Goal: Navigation & Orientation: Understand site structure

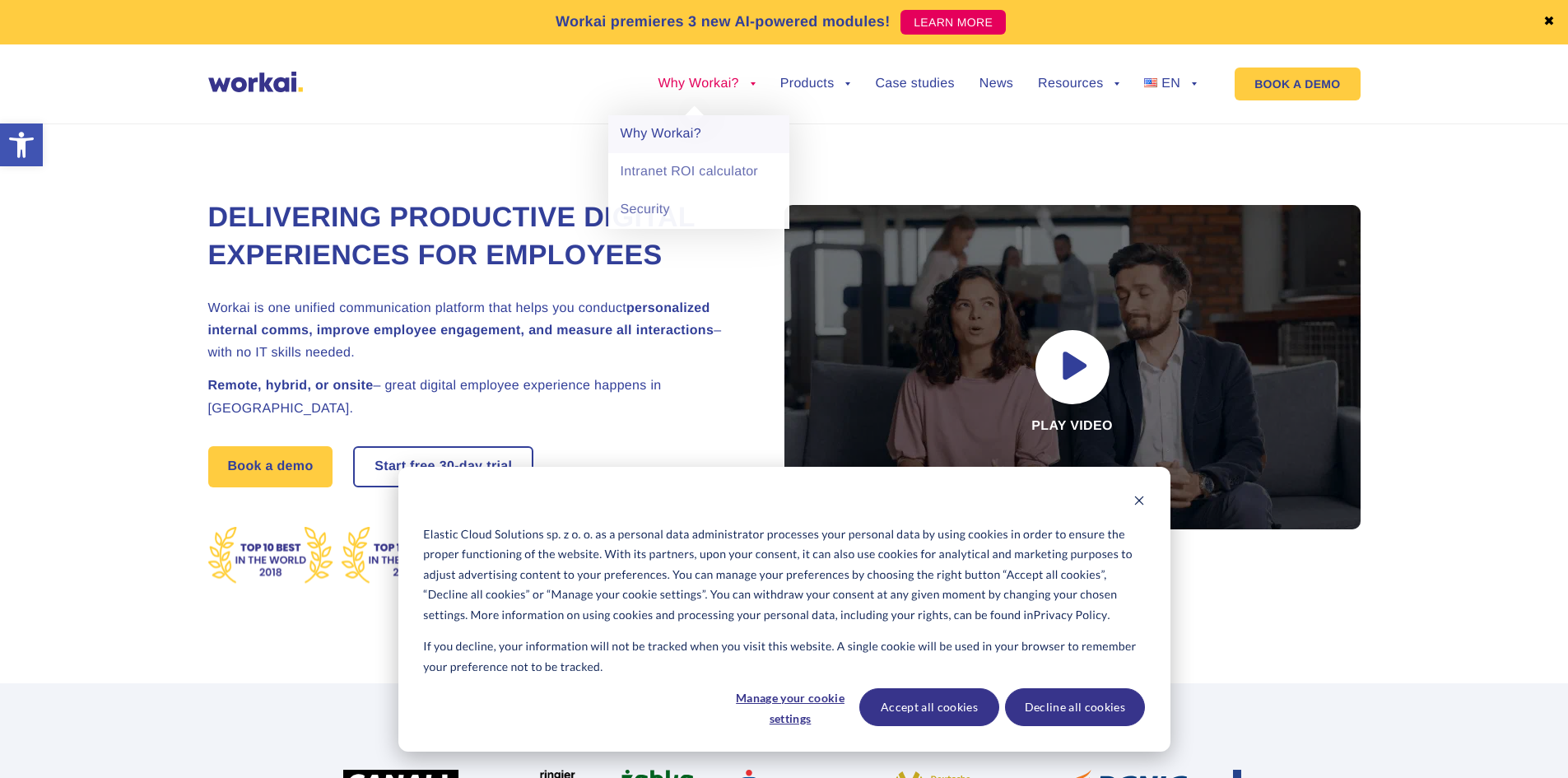
click at [660, 135] on link "Why Workai?" at bounding box center [698, 134] width 181 height 38
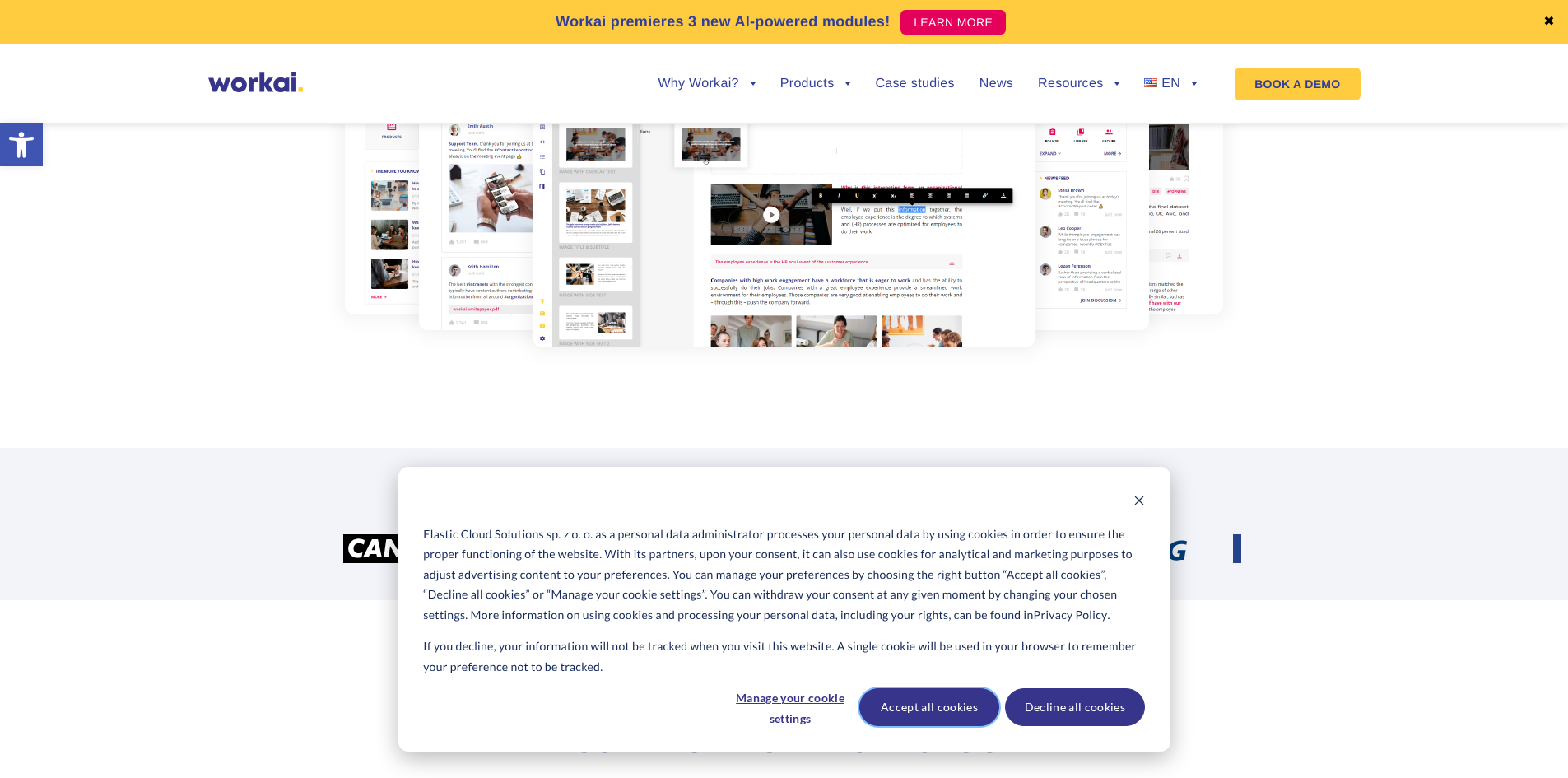
click at [959, 703] on button "Accept all cookies" at bounding box center [929, 707] width 140 height 38
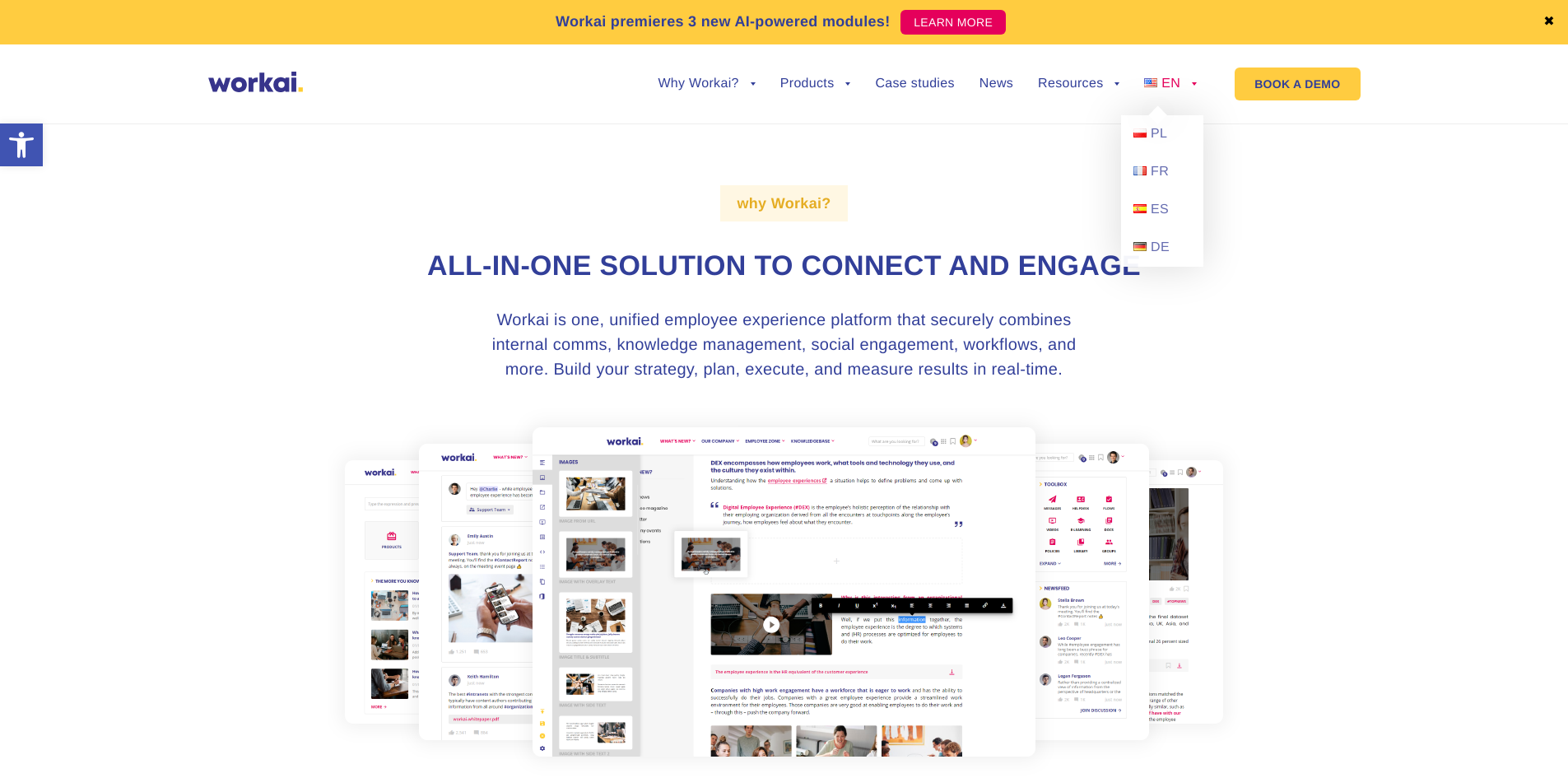
click at [1164, 86] on span "EN" at bounding box center [1171, 83] width 19 height 14
click at [1159, 127] on span "PL" at bounding box center [1159, 133] width 17 height 14
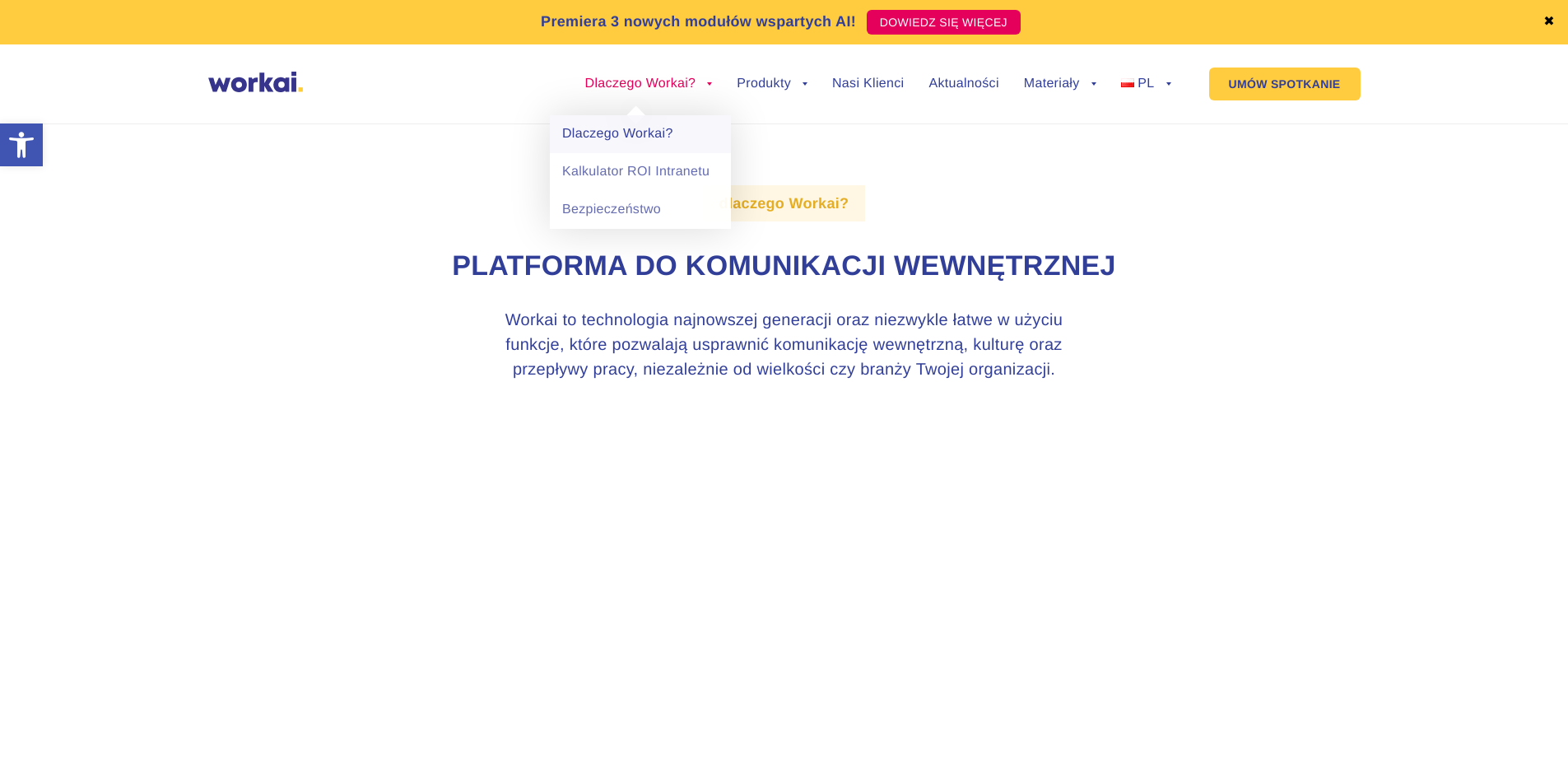
click at [604, 121] on link "Dlaczego Workai?" at bounding box center [640, 134] width 181 height 38
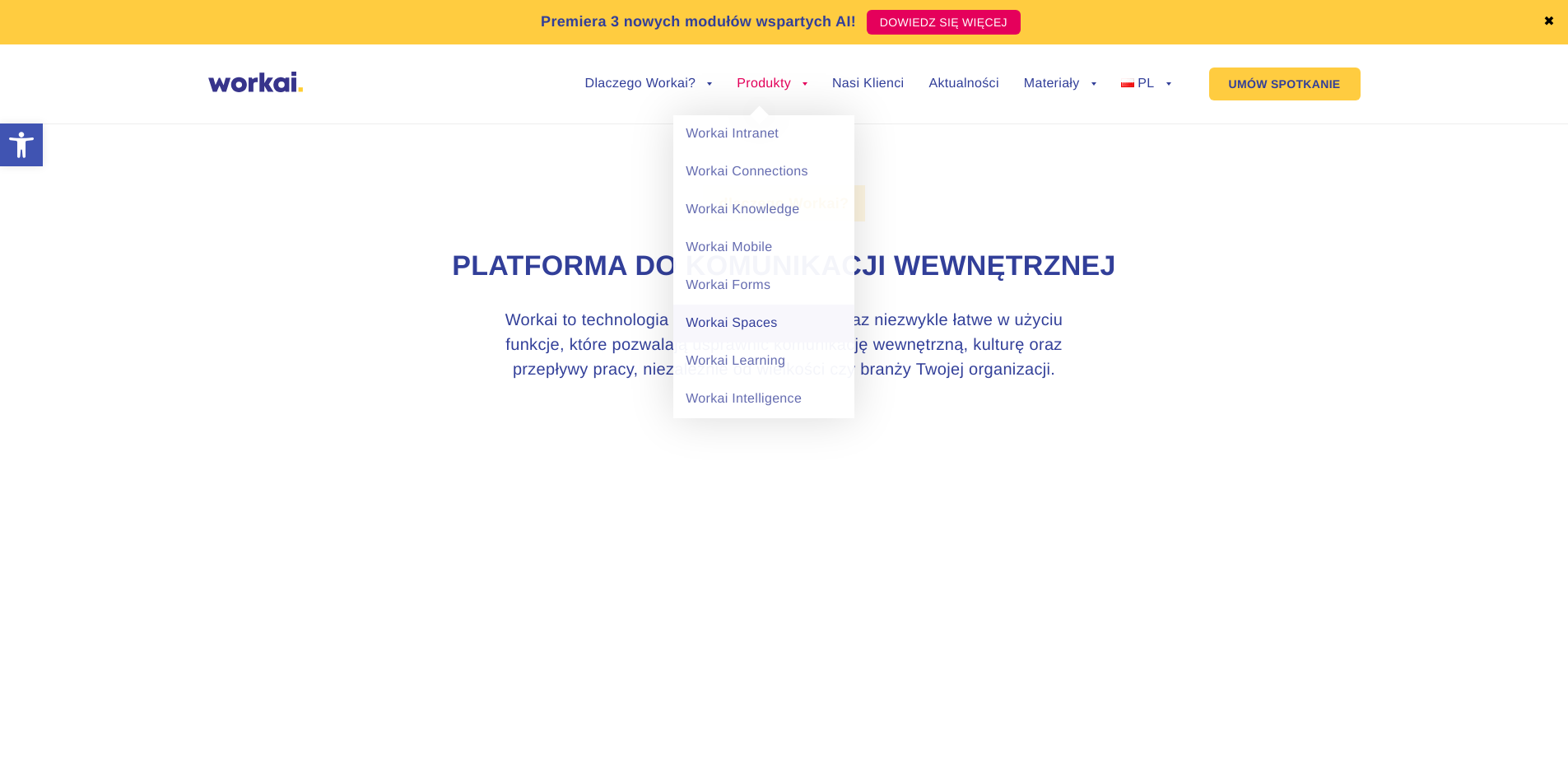
click at [759, 322] on link "Workai Spaces" at bounding box center [763, 323] width 181 height 38
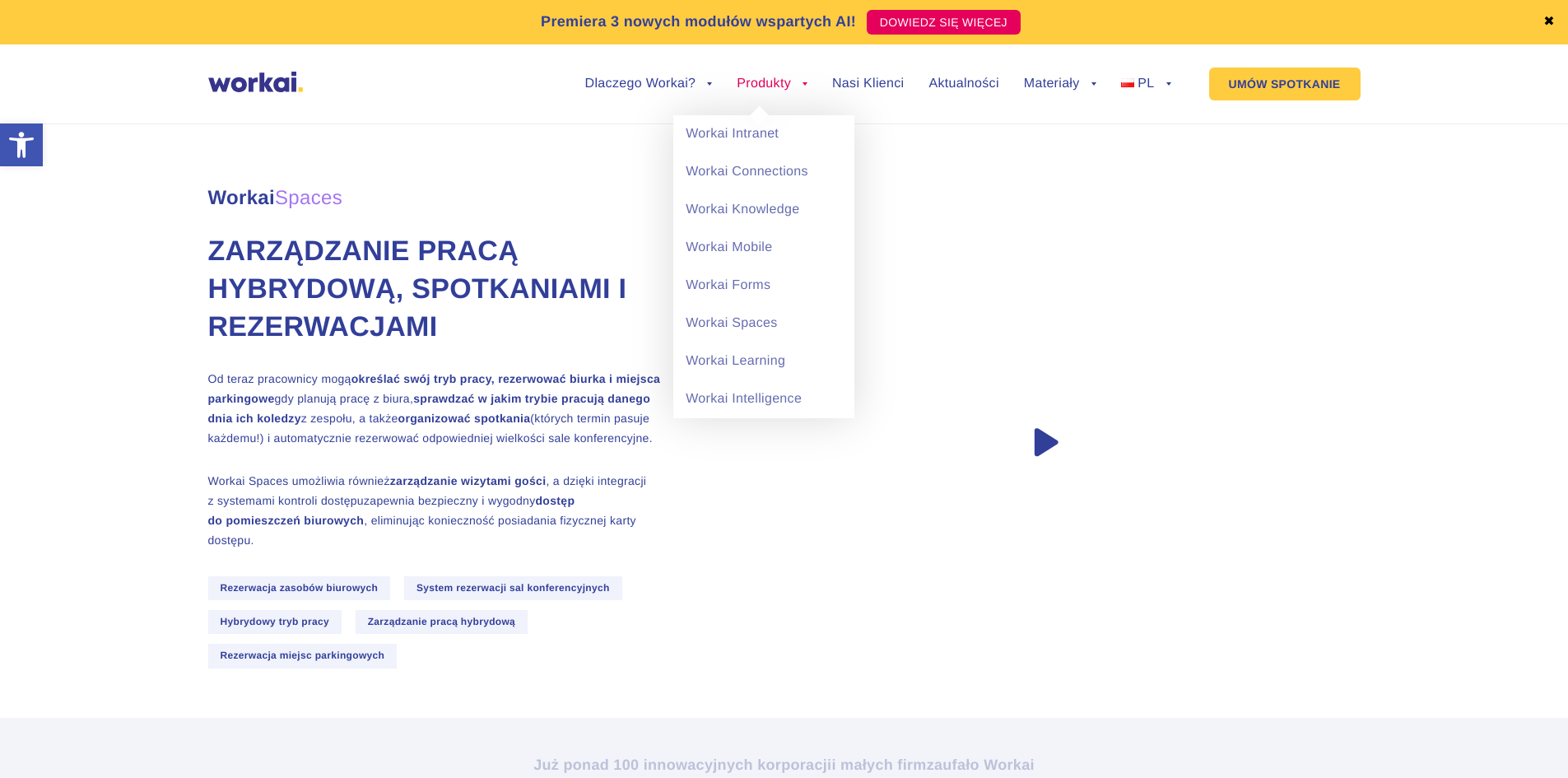
click at [761, 95] on li "Produkty back Workai Intranet Workai Connections Workai Knowledge Workai Mobile…" at bounding box center [772, 96] width 71 height 38
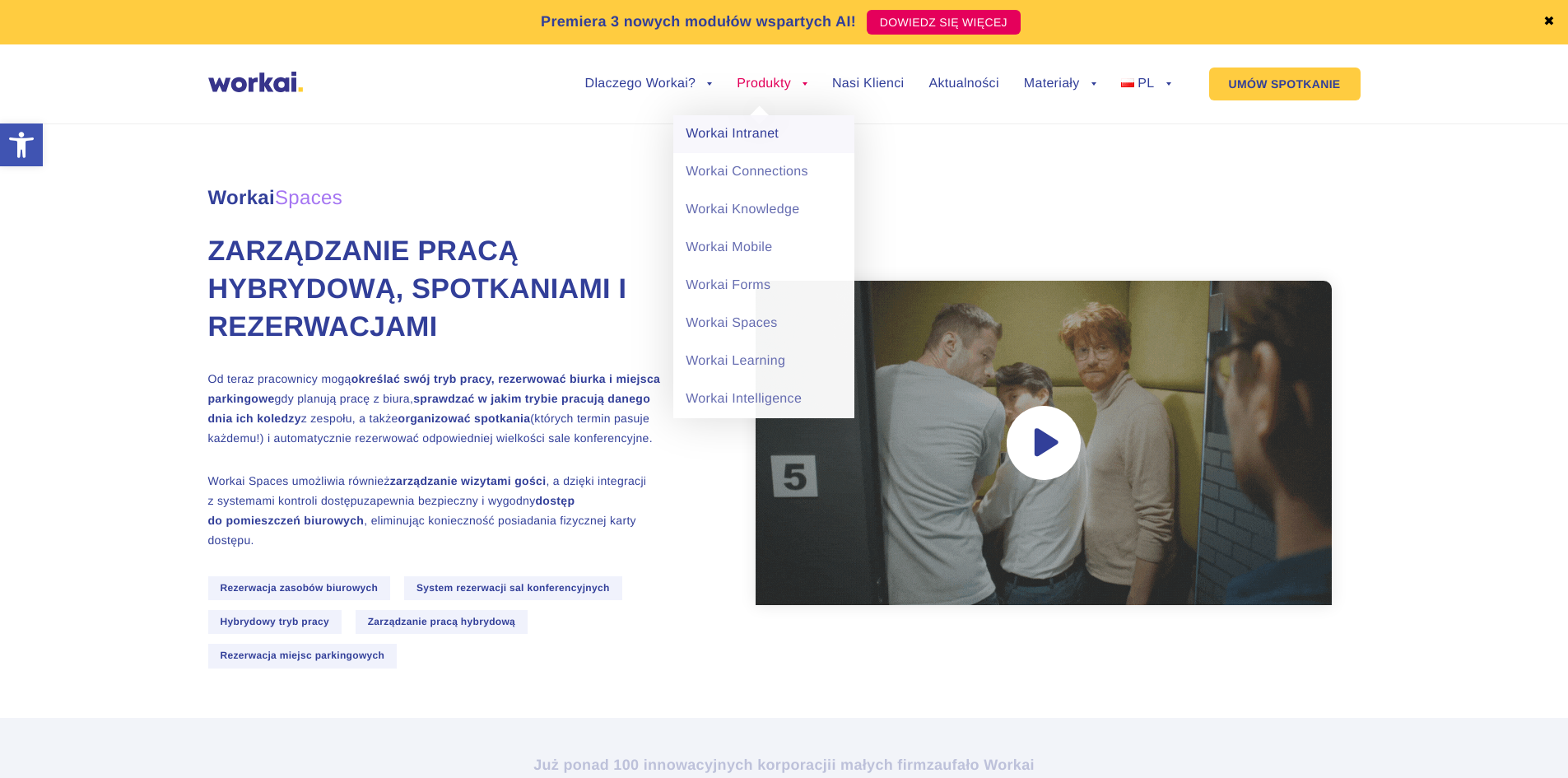
click at [761, 133] on link "Workai Intranet" at bounding box center [763, 134] width 181 height 38
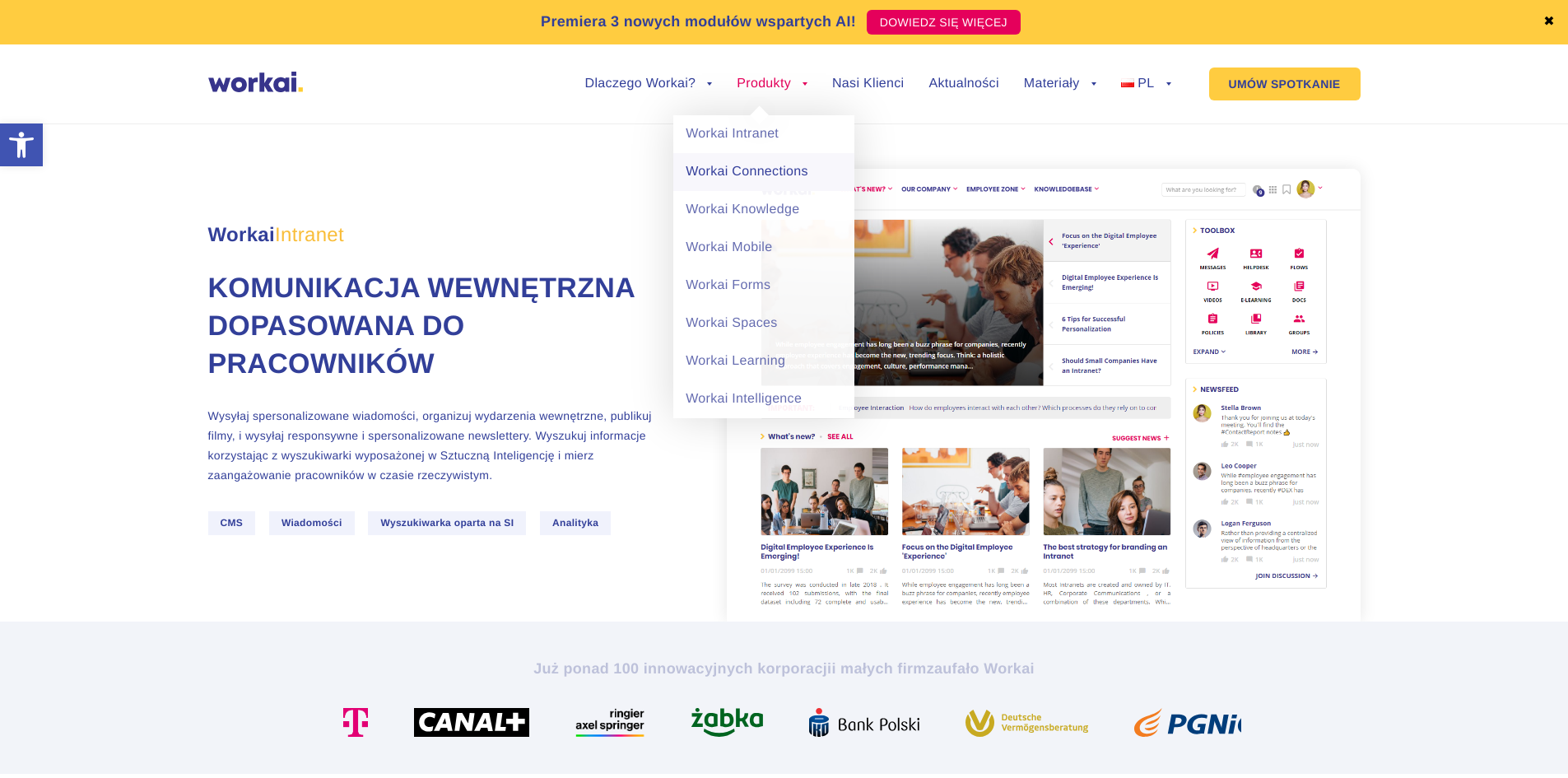
click at [739, 173] on link "Workai Connections" at bounding box center [763, 172] width 181 height 38
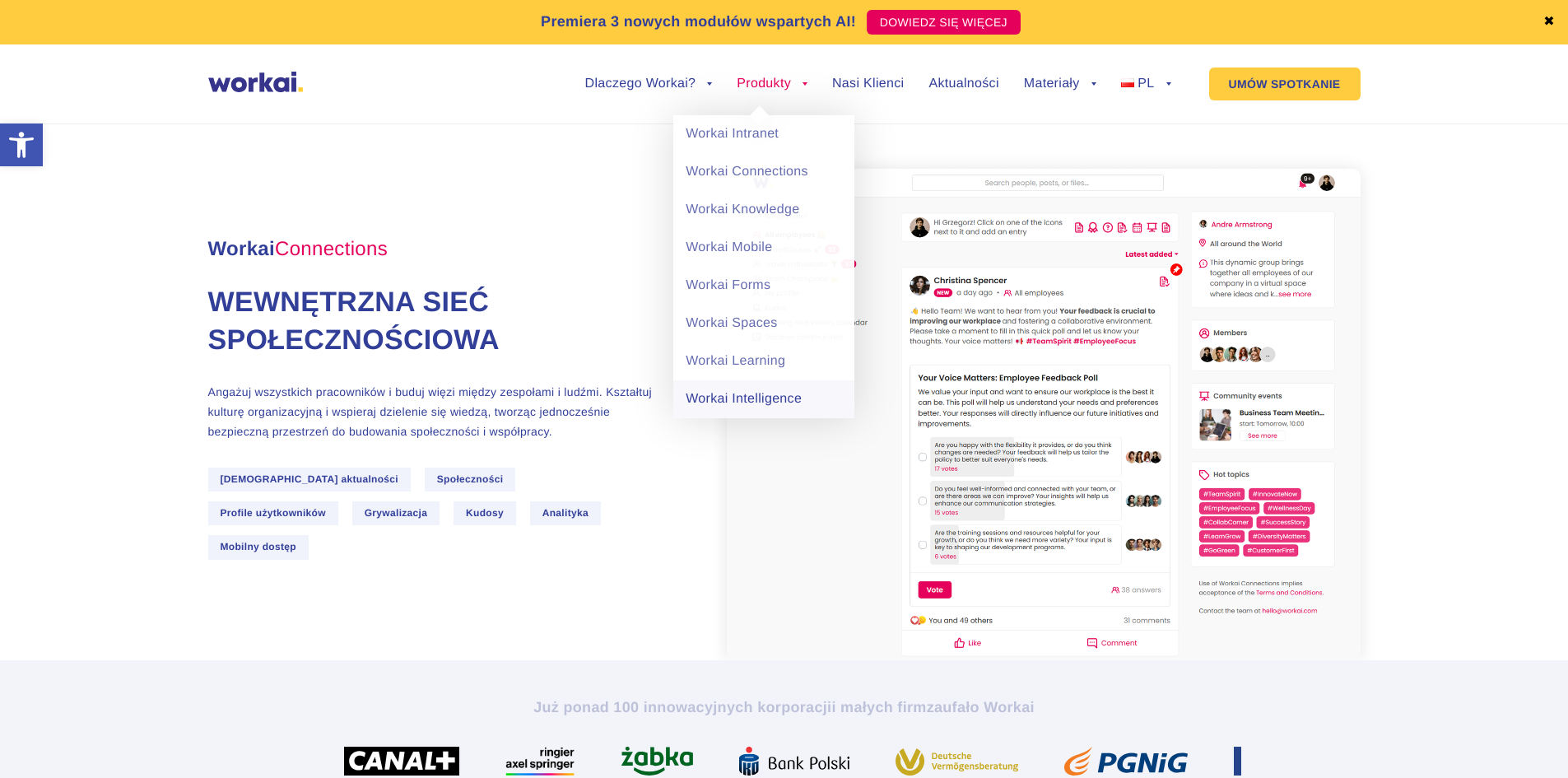
click at [745, 395] on link "Workai Intelligence" at bounding box center [763, 399] width 181 height 38
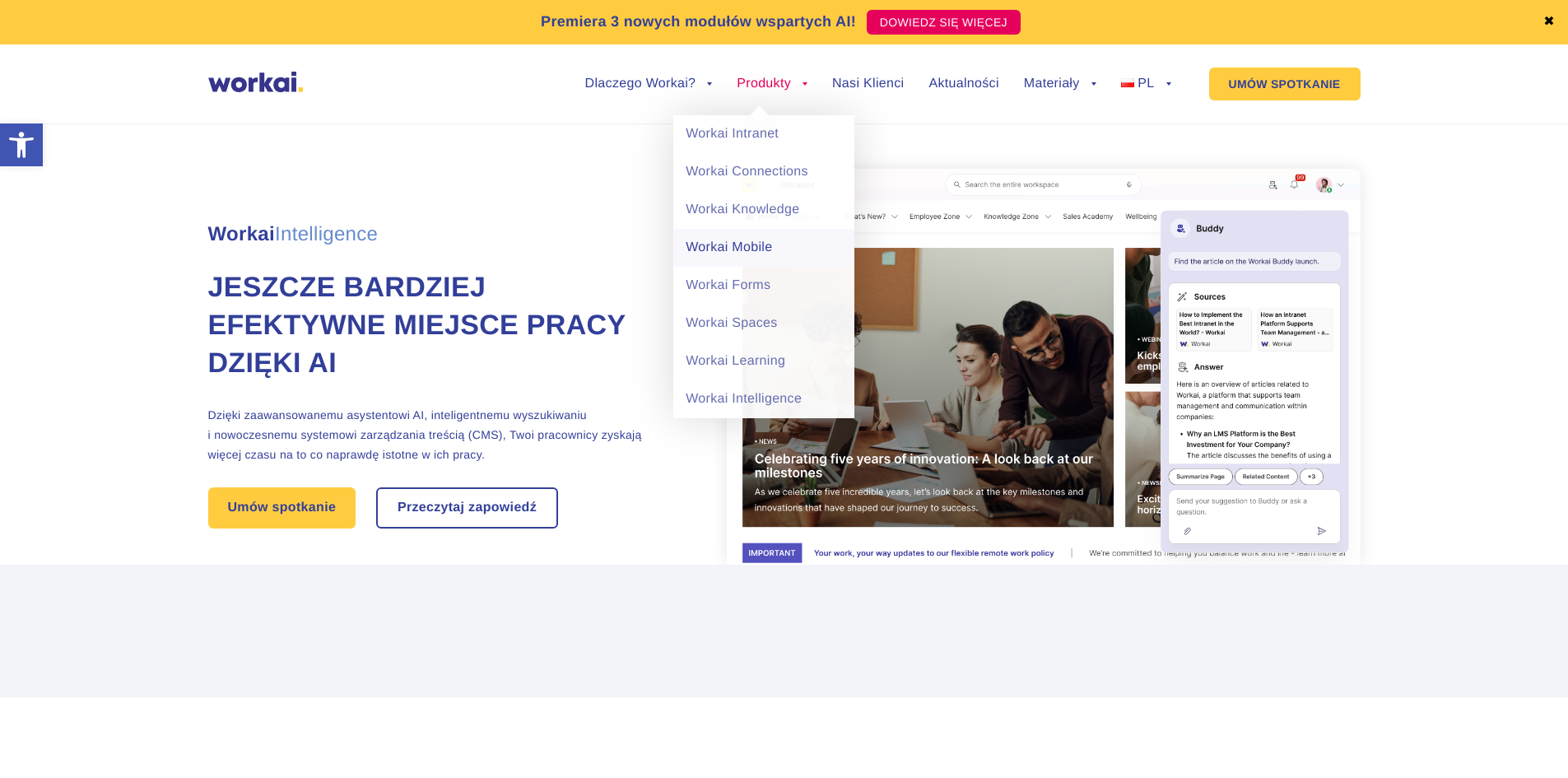
click at [766, 251] on link "Workai Mobile" at bounding box center [763, 247] width 181 height 38
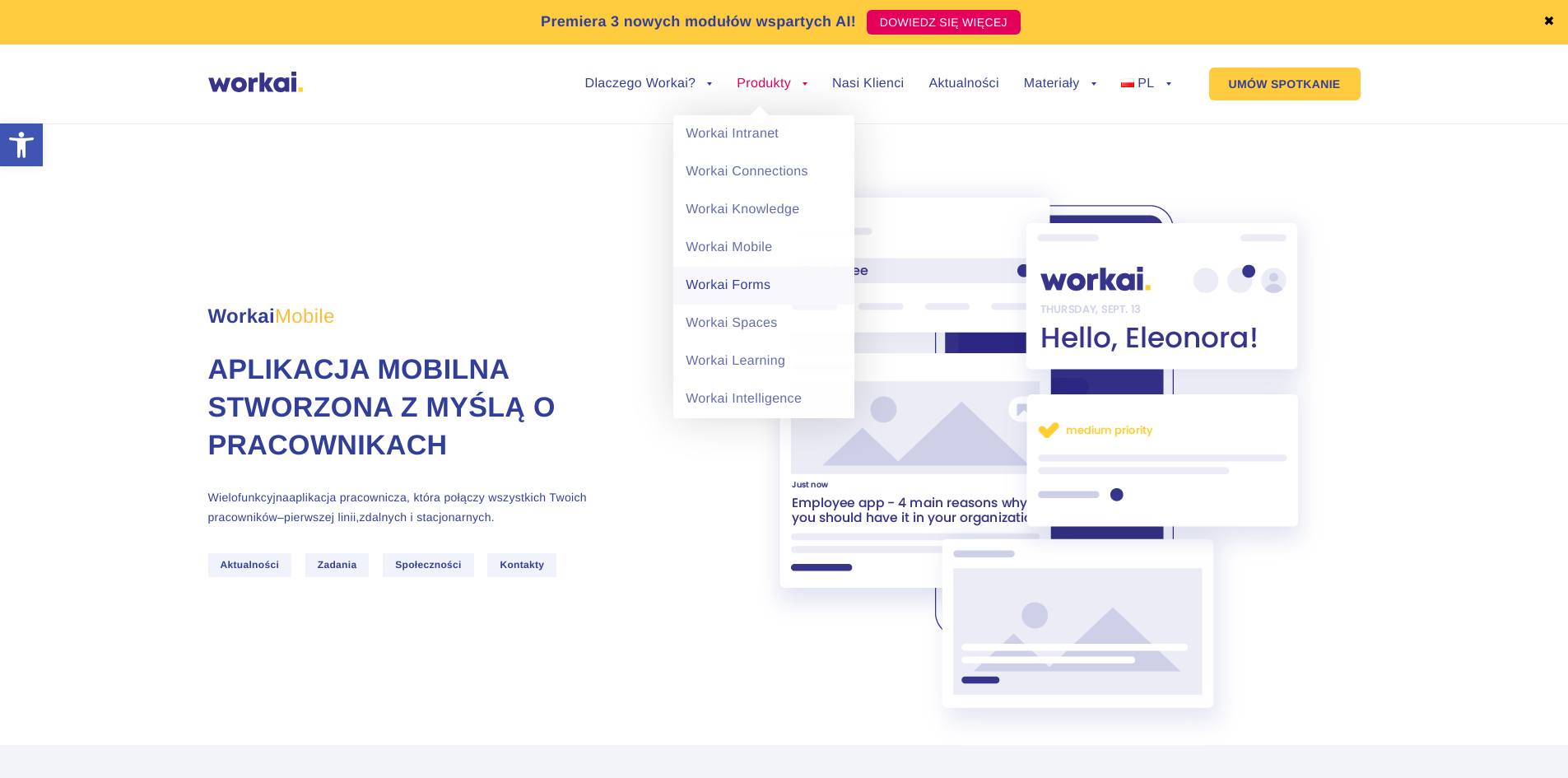
click at [760, 298] on link "Workai Forms" at bounding box center [763, 286] width 181 height 38
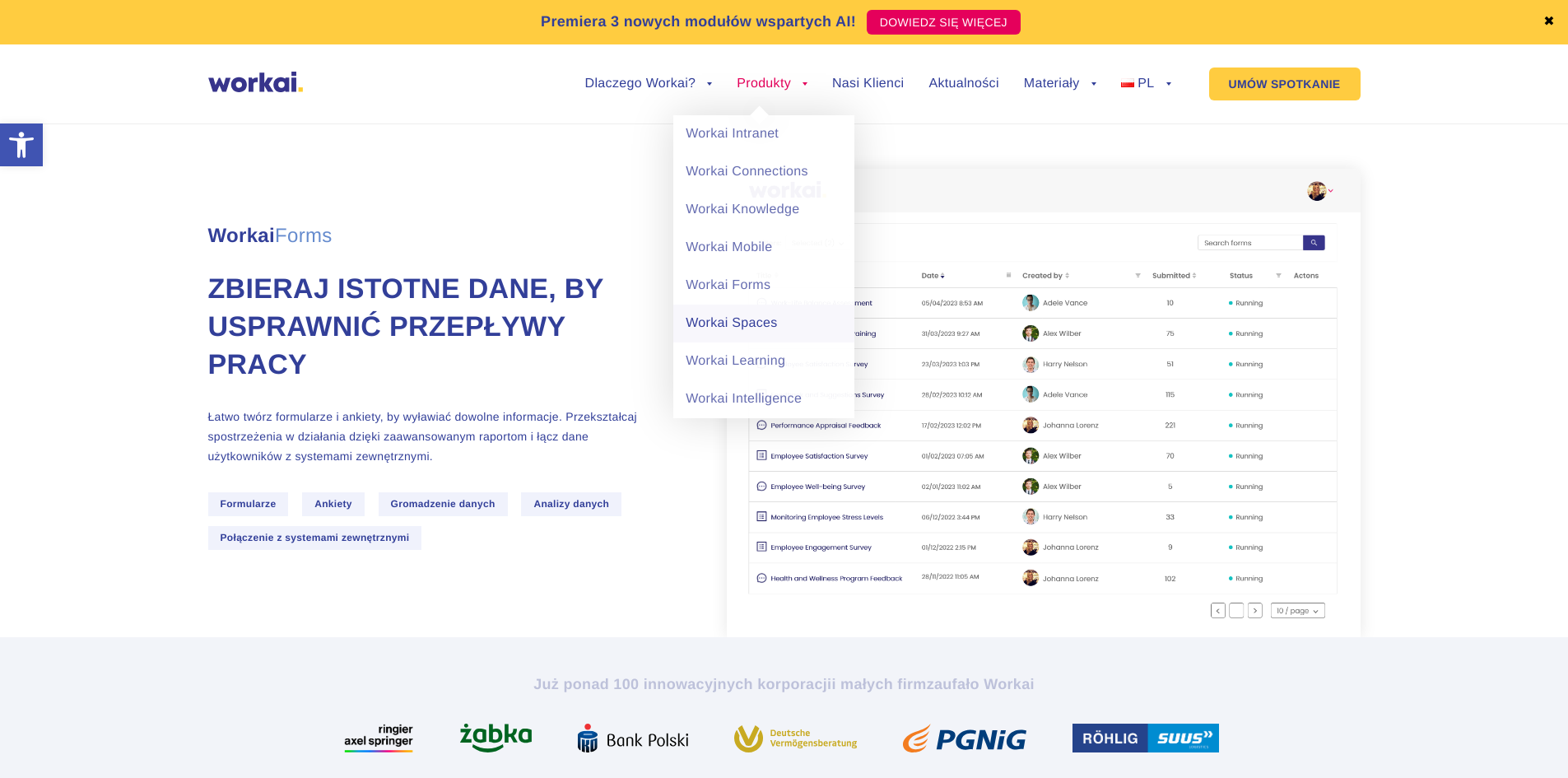
click at [758, 325] on link "Workai Spaces" at bounding box center [763, 323] width 181 height 38
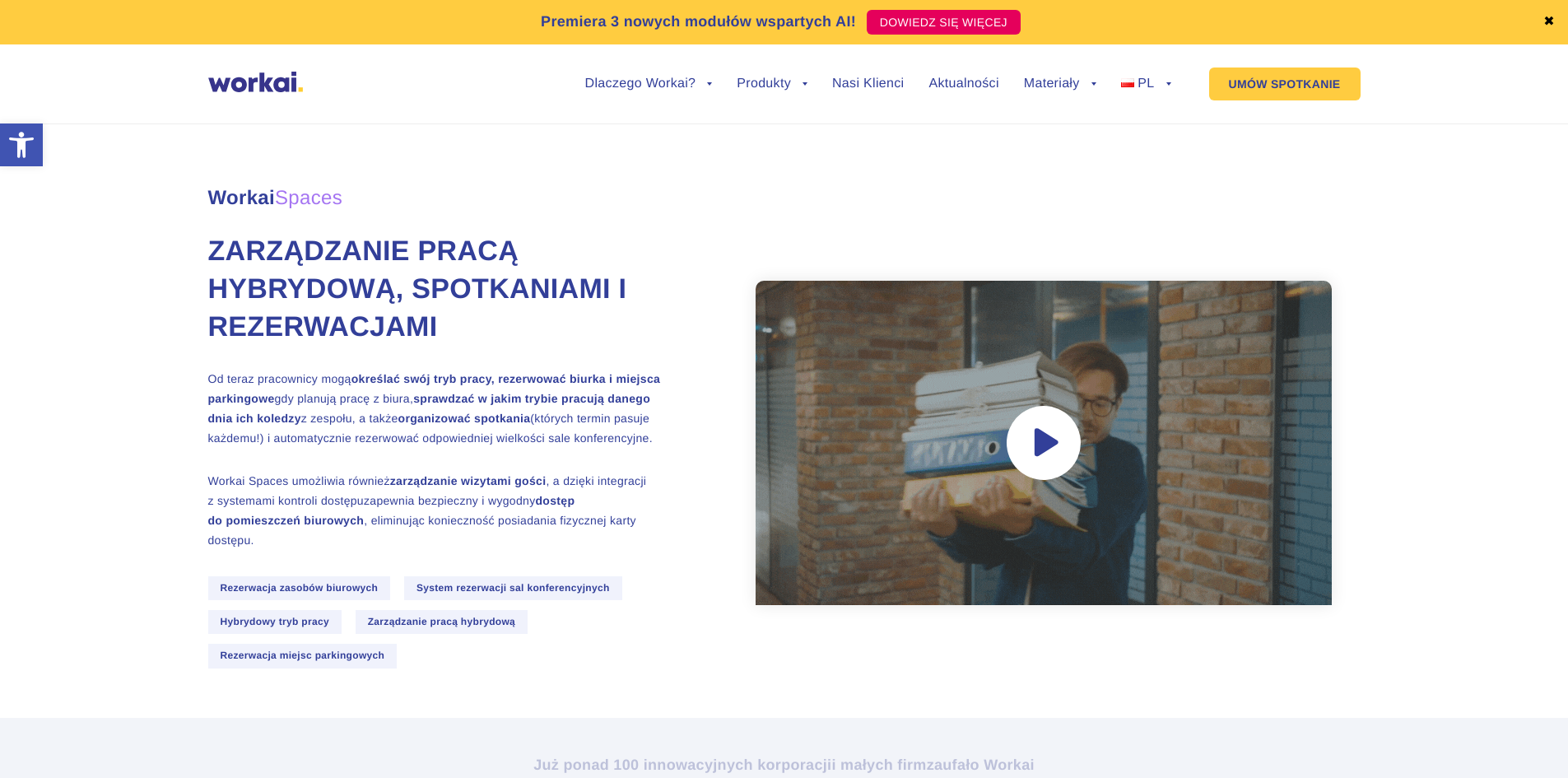
click at [246, 71] on img at bounding box center [256, 82] width 95 height 21
